Goal: Task Accomplishment & Management: Manage account settings

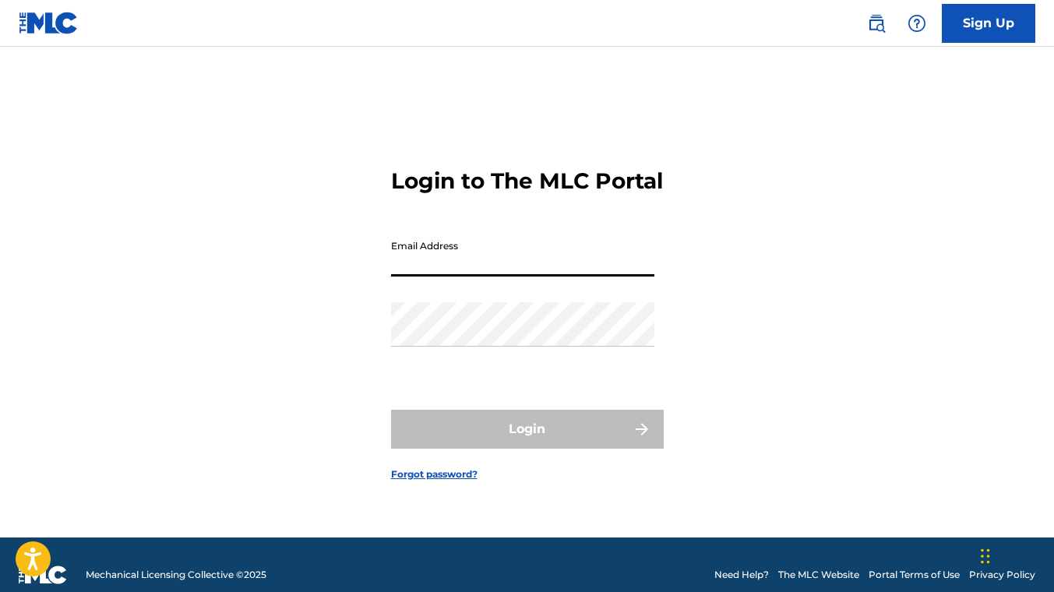
click at [447, 268] on input "Email Address" at bounding box center [522, 254] width 263 height 44
paste input "[EMAIL_ADDRESS][DOMAIN_NAME]"
type input "[EMAIL_ADDRESS][DOMAIN_NAME]"
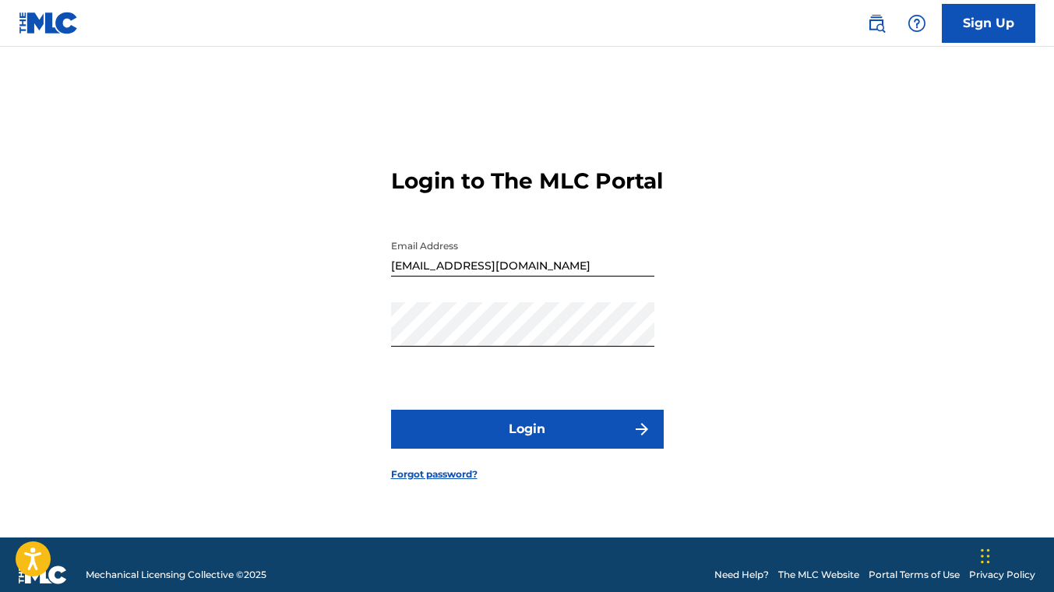
click at [455, 449] on button "Login" at bounding box center [527, 429] width 273 height 39
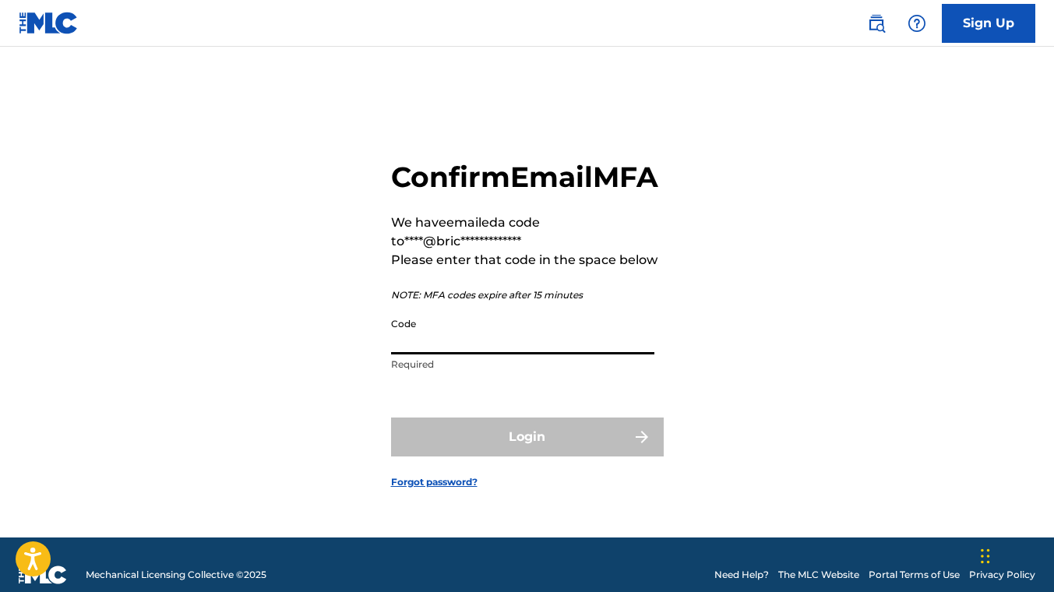
click at [456, 340] on input "Code" at bounding box center [522, 332] width 263 height 44
paste input "794946"
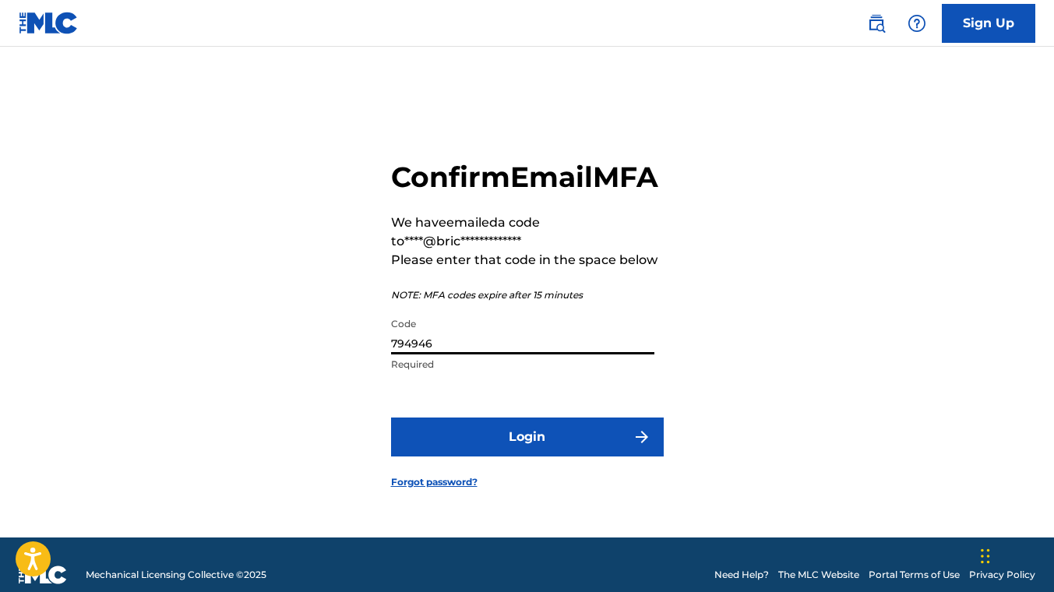
type input "794946"
click at [461, 441] on button "Login" at bounding box center [527, 436] width 273 height 39
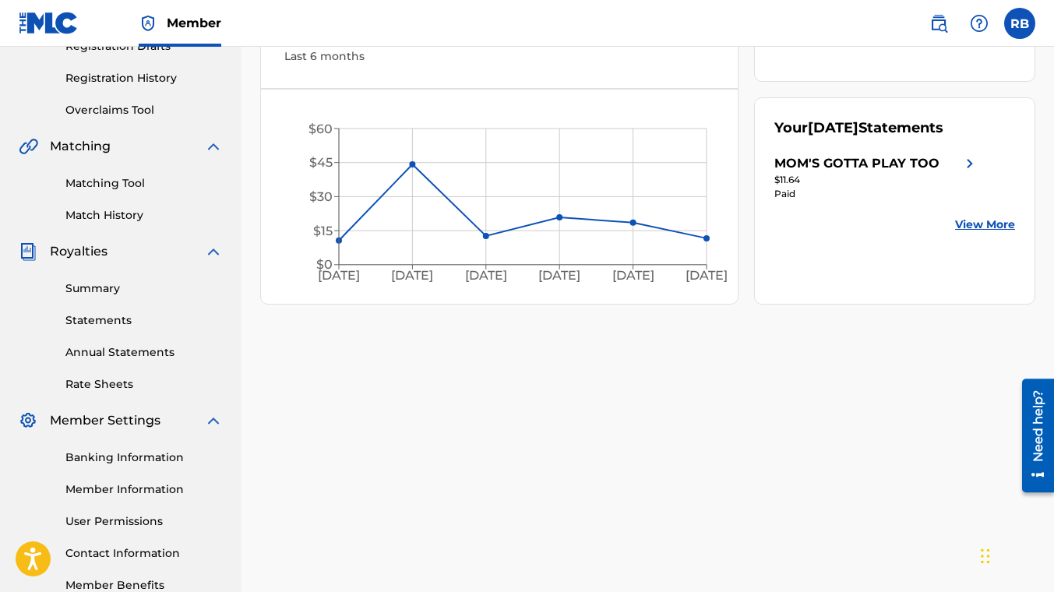
scroll to position [374, 0]
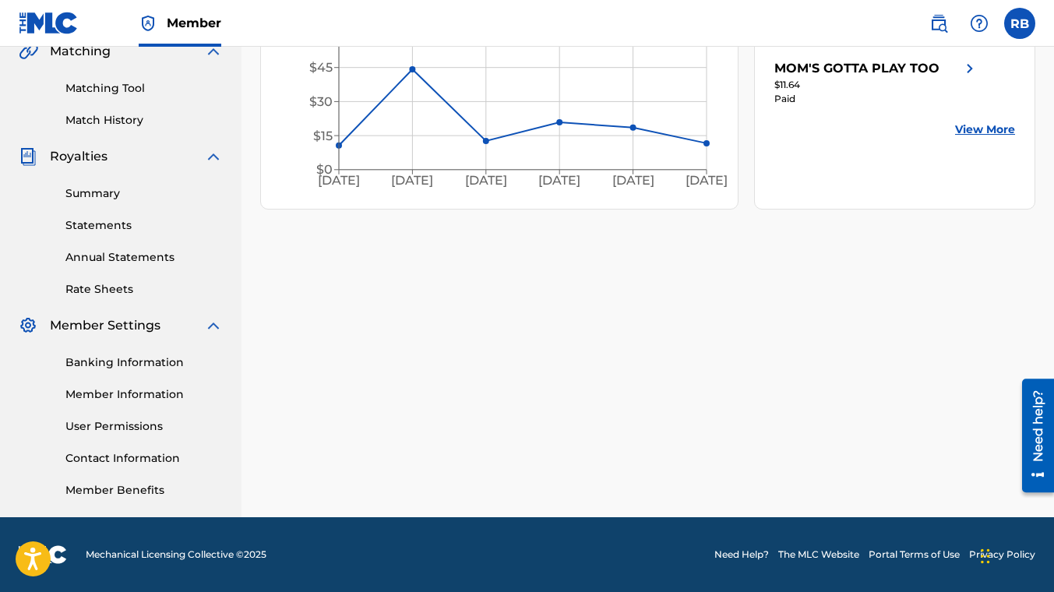
click at [128, 361] on link "Banking Information" at bounding box center [143, 362] width 157 height 16
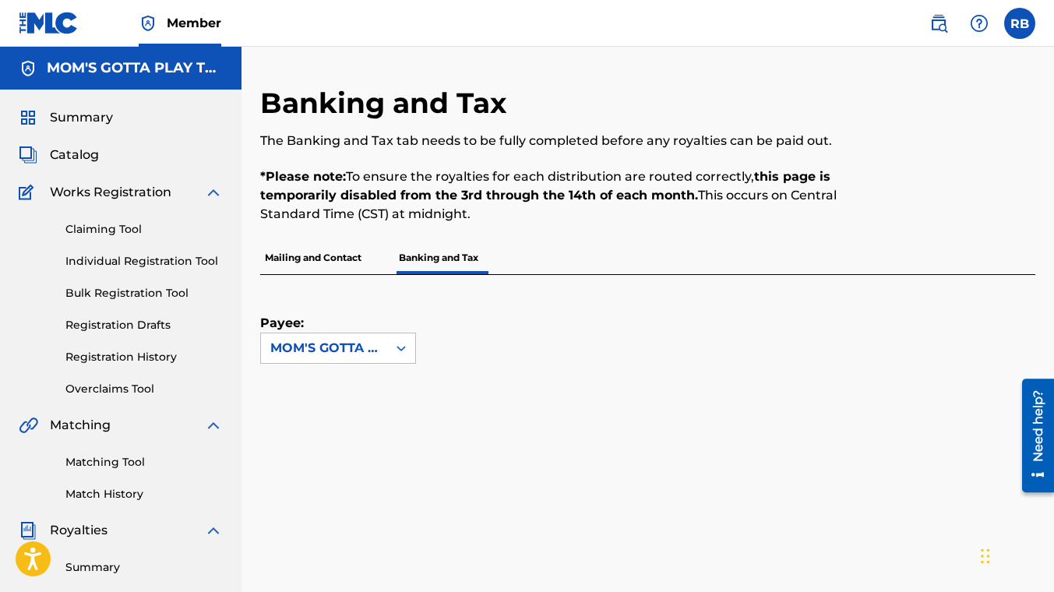
click at [1019, 23] on label at bounding box center [1019, 23] width 31 height 31
click at [1020, 23] on input "RB Rishon Blumberg [EMAIL_ADDRESS][DOMAIN_NAME] Notification Preferences Profil…" at bounding box center [1020, 23] width 0 height 0
click at [1015, 16] on div "RB RB Rishon Blumberg [EMAIL_ADDRESS][DOMAIN_NAME] Notification Preferences Pro…" at bounding box center [1019, 23] width 31 height 31
click at [1016, 27] on label at bounding box center [1019, 23] width 31 height 31
click at [1020, 23] on input "RB Rishon Blumberg [EMAIL_ADDRESS][DOMAIN_NAME] Notification Preferences Profil…" at bounding box center [1020, 23] width 0 height 0
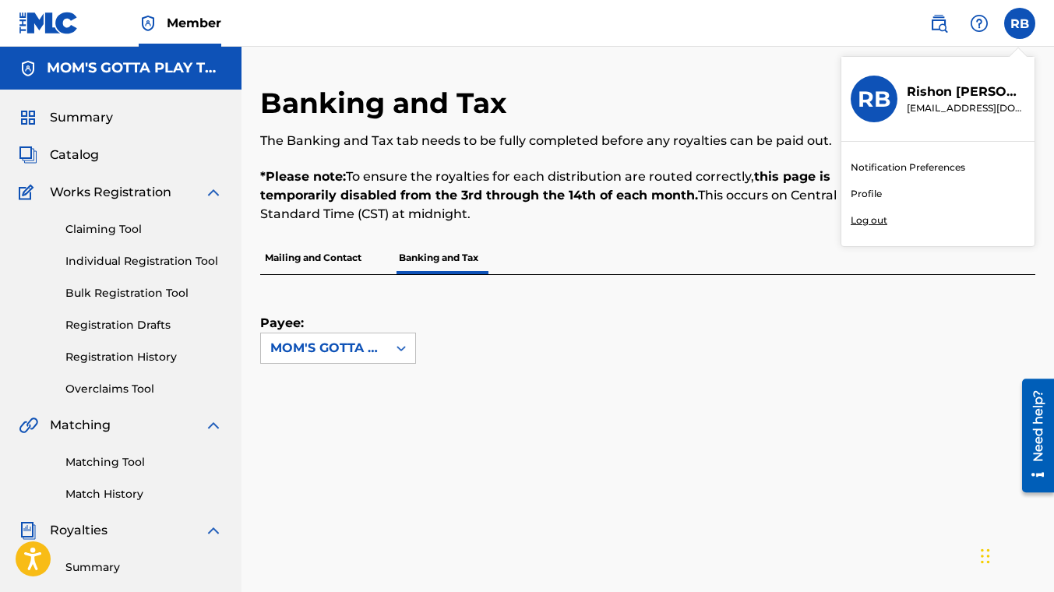
click at [874, 220] on p "Log out" at bounding box center [869, 220] width 37 height 14
click at [1020, 23] on input "RB Rishon Blumberg [EMAIL_ADDRESS][DOMAIN_NAME] Notification Preferences Profil…" at bounding box center [1020, 23] width 0 height 0
